Goal: Task Accomplishment & Management: Manage account settings

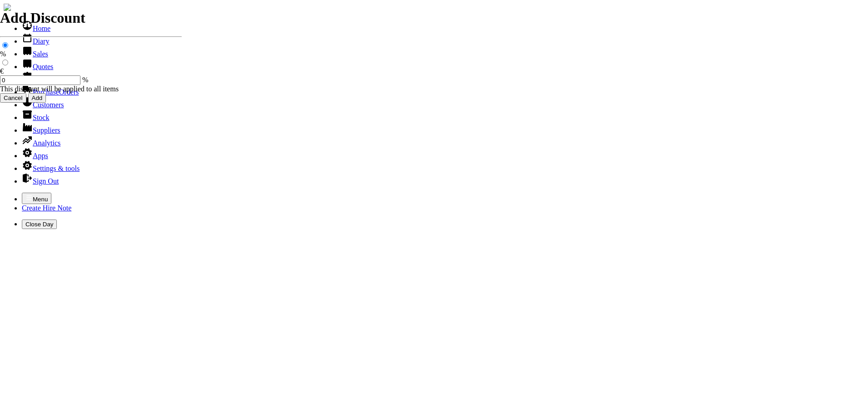
select select "HO"
click at [25, 194] on icon "button" at bounding box center [28, 197] width 7 height 7
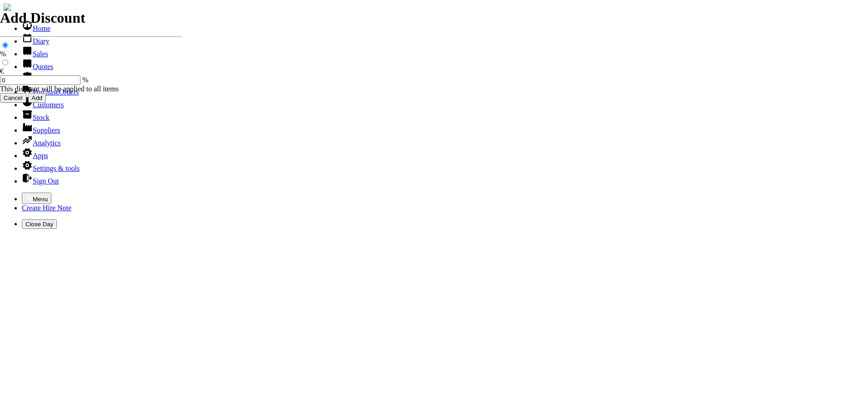
click at [33, 109] on link "Customers" at bounding box center [43, 105] width 42 height 8
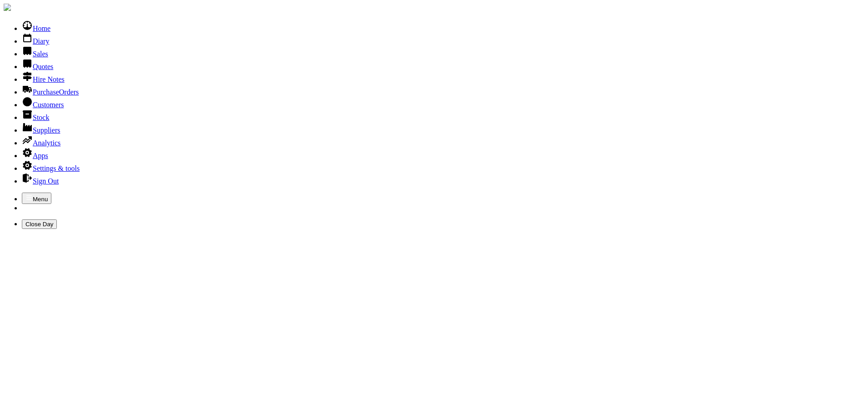
type input "cmd"
